Goal: Transaction & Acquisition: Book appointment/travel/reservation

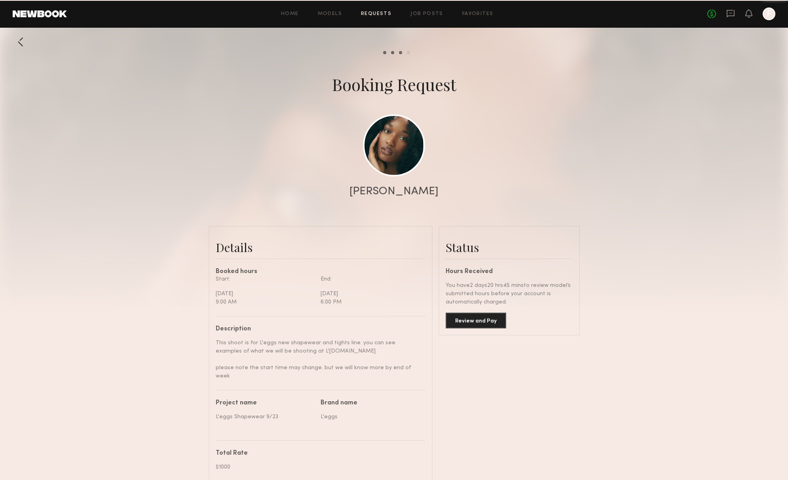
scroll to position [458, 0]
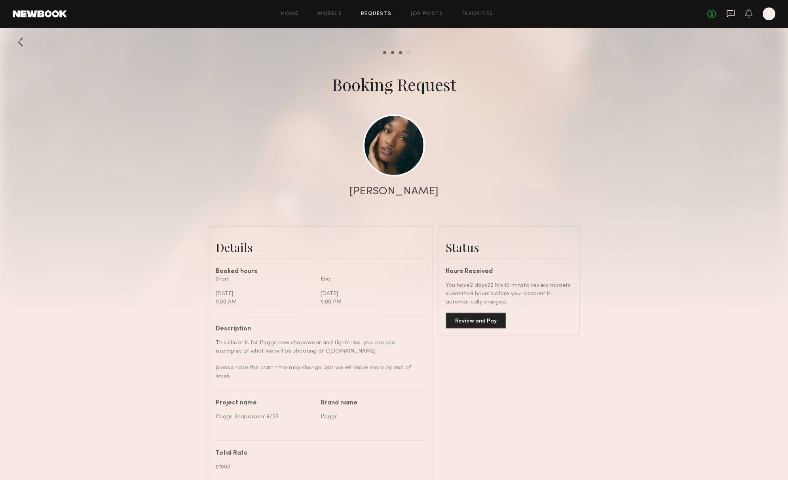
click at [731, 13] on icon at bounding box center [730, 13] width 3 height 1
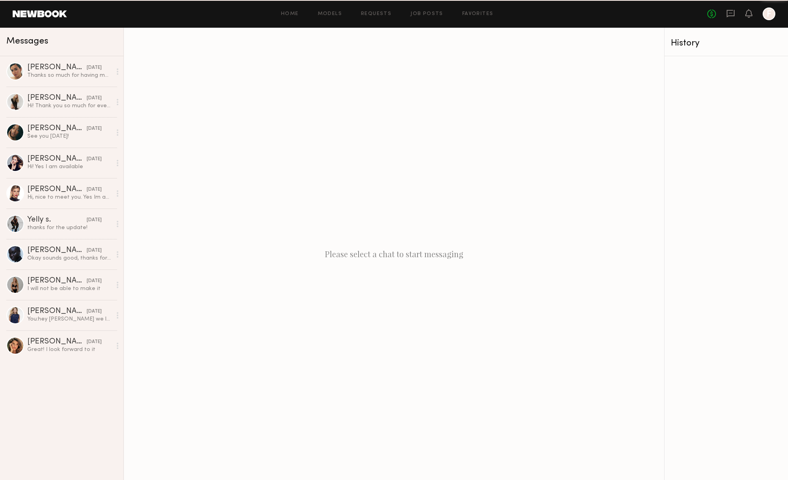
click at [742, 12] on div "No fees up to $5,000 F" at bounding box center [741, 14] width 68 height 13
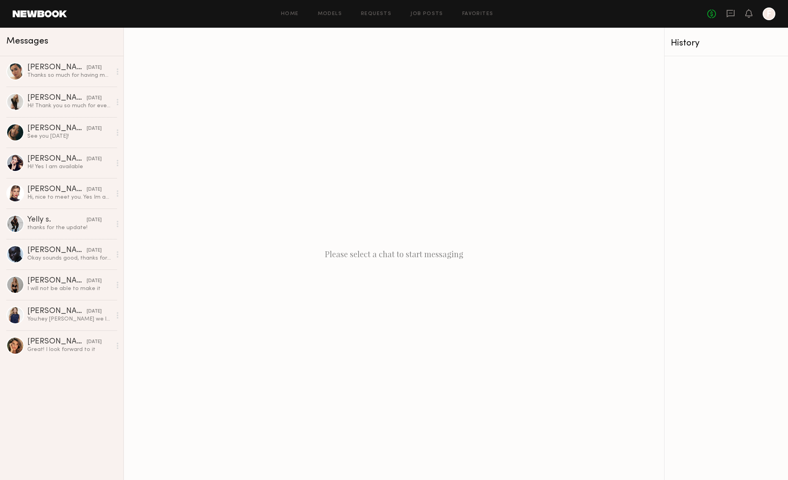
click at [743, 15] on div "No fees up to $5,000 F" at bounding box center [741, 14] width 68 height 13
click at [747, 16] on icon at bounding box center [748, 13] width 6 height 6
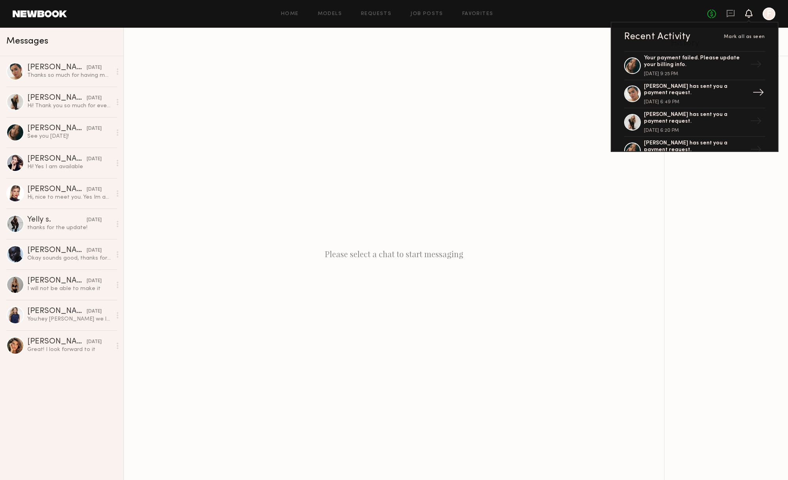
click at [749, 91] on div "→" at bounding box center [758, 93] width 18 height 21
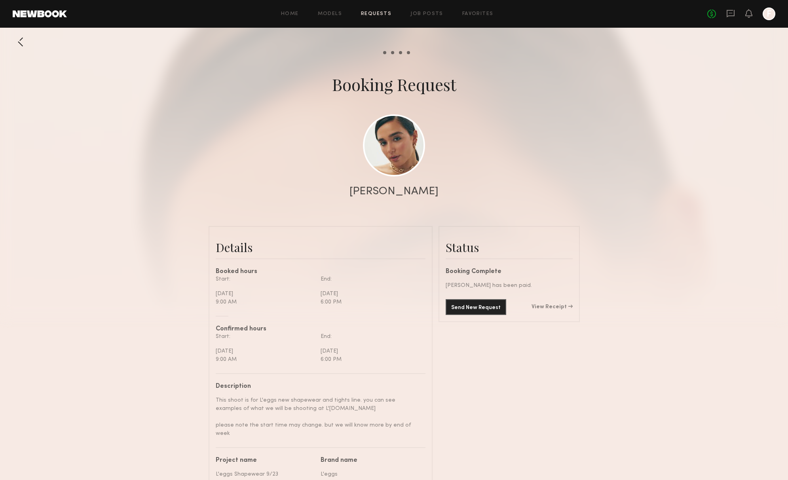
scroll to position [668, 0]
click at [752, 14] on div "No fees up to $5,000 F" at bounding box center [741, 14] width 68 height 13
click at [750, 14] on icon at bounding box center [748, 13] width 6 height 6
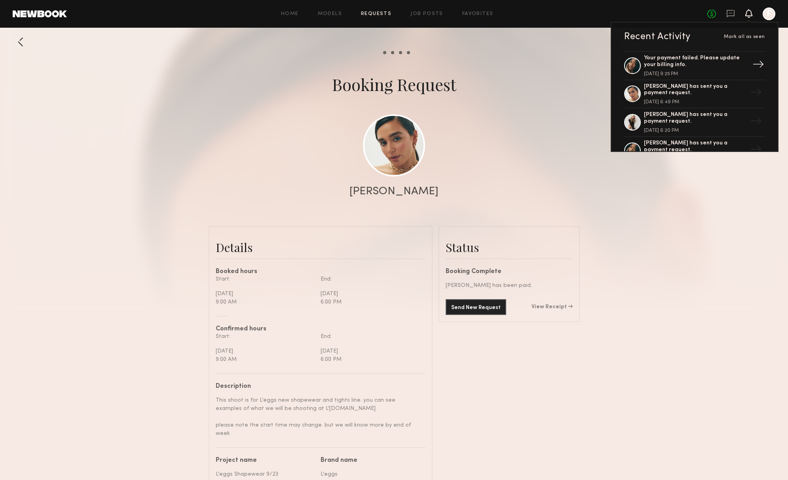
click at [726, 64] on div "Your payment failed. Please update your billing info." at bounding box center [695, 61] width 103 height 13
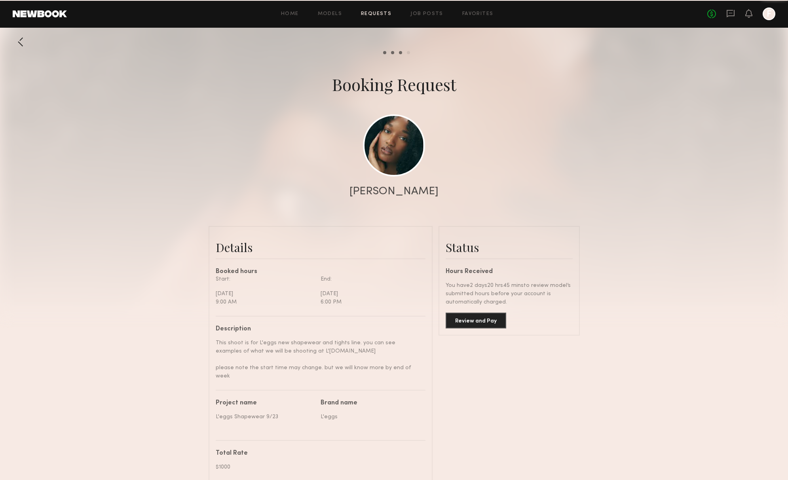
scroll to position [458, 0]
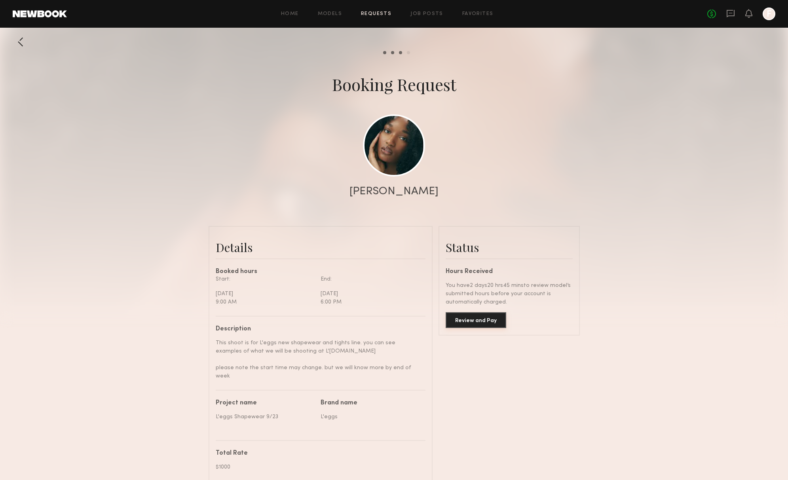
click at [478, 327] on button "Review and Pay" at bounding box center [475, 320] width 61 height 16
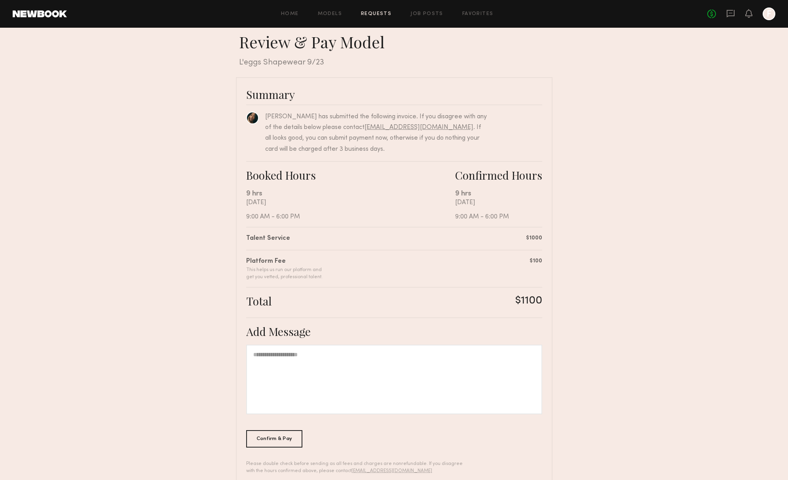
scroll to position [10, 0]
click at [284, 438] on div "Confirm & Pay" at bounding box center [274, 436] width 57 height 17
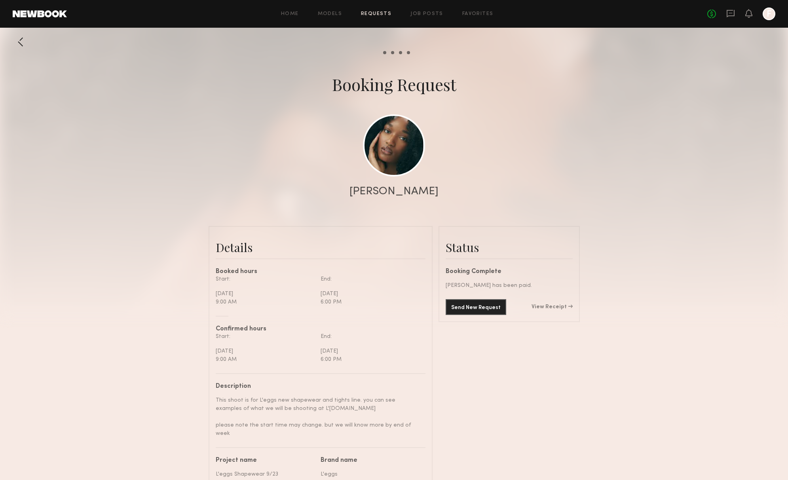
scroll to position [458, 0]
click at [749, 13] on icon at bounding box center [748, 13] width 6 height 6
